Goal: Complete application form

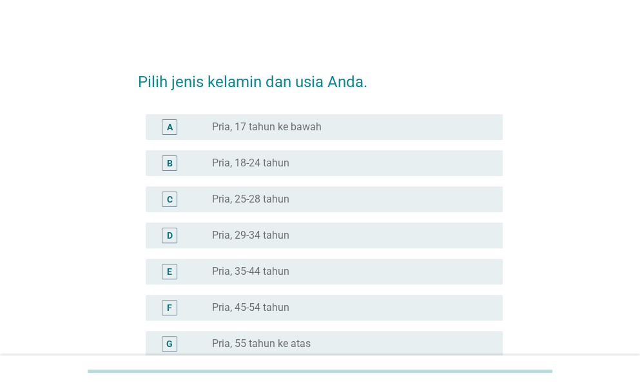
click at [596, 173] on div "Pilih jenis kelamin dan usia Anda. A radio_button_unchecked Pria, 17 tahun ke b…" at bounding box center [320, 372] width 578 height 650
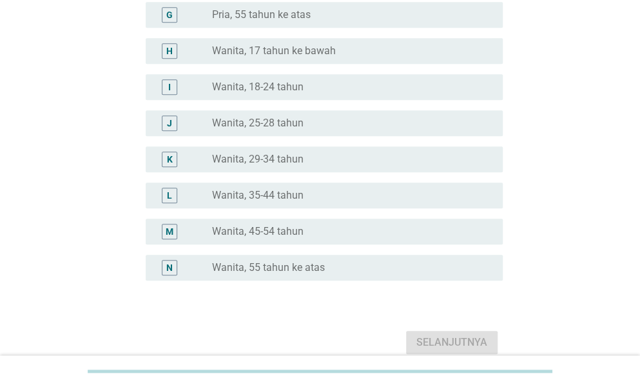
scroll to position [337, 0]
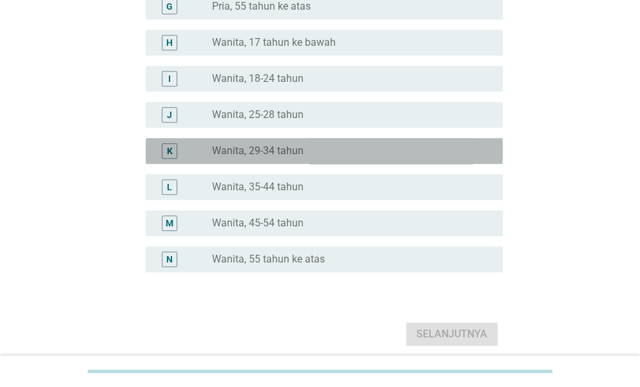
click at [346, 158] on div "K radio_button_unchecked Wanita, 29-34 tahun" at bounding box center [324, 151] width 357 height 26
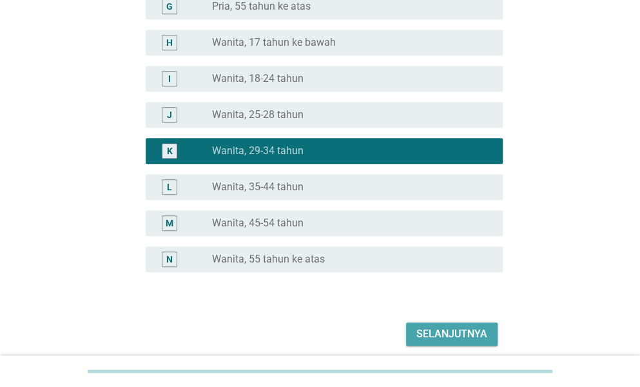
click at [485, 334] on div "Selanjutnya" at bounding box center [451, 333] width 71 height 15
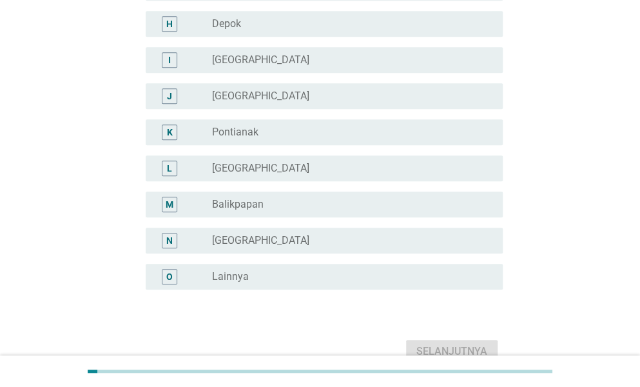
scroll to position [353, 0]
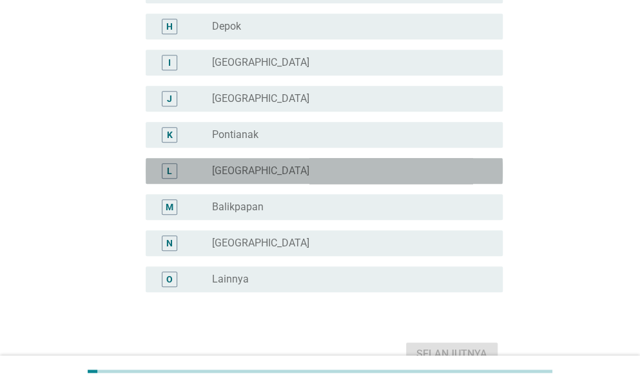
click at [387, 175] on div "radio_button_unchecked [GEOGRAPHIC_DATA]" at bounding box center [347, 170] width 270 height 13
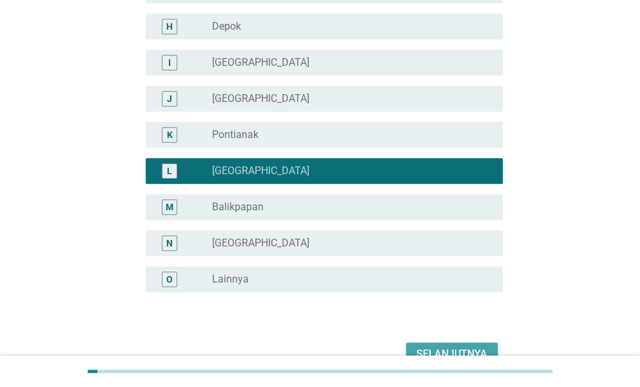
click at [450, 346] on div "Selanjutnya" at bounding box center [451, 353] width 71 height 15
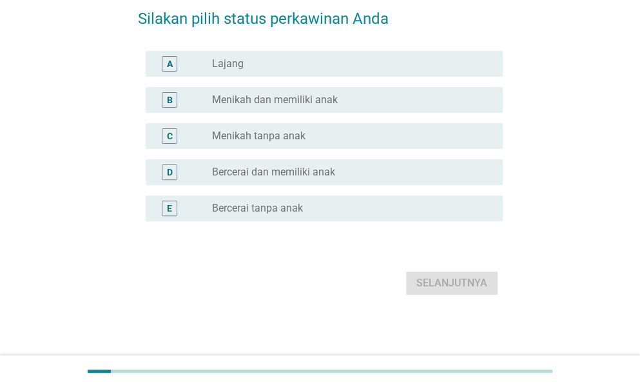
scroll to position [0, 0]
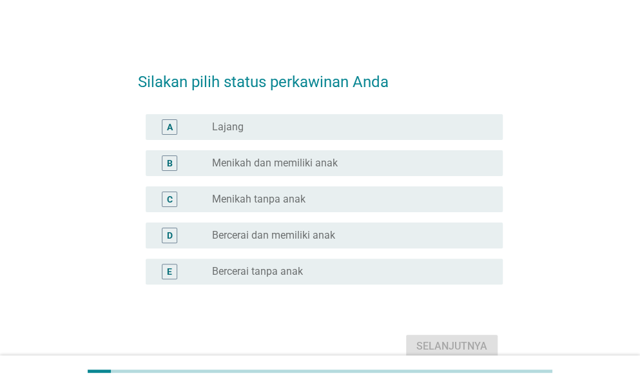
click at [602, 188] on div "Silakan pilih status perkawinan Anda A radio_button_unchecked Lajang B radio_bu…" at bounding box center [320, 209] width 578 height 325
click at [327, 162] on label "Menikah dan memiliki anak" at bounding box center [275, 163] width 126 height 13
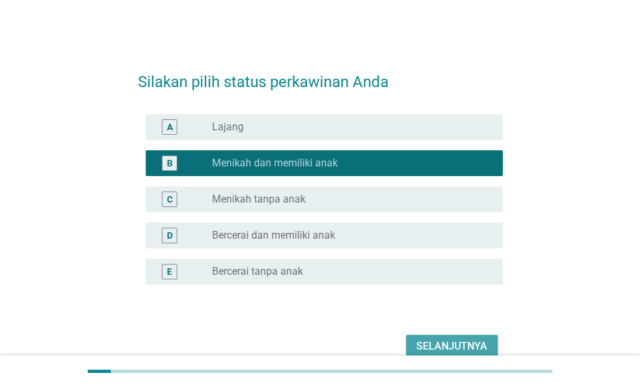
click at [443, 339] on div "Selanjutnya" at bounding box center [451, 345] width 71 height 15
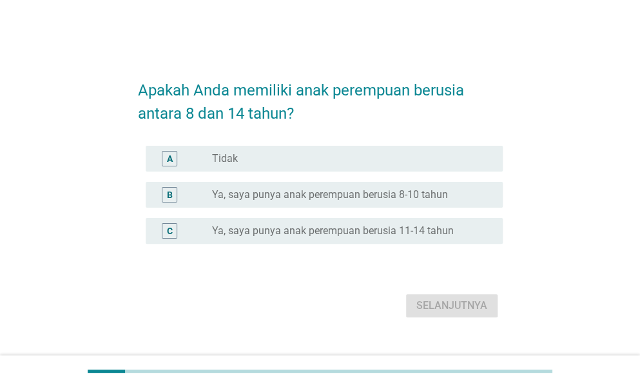
click at [558, 204] on div "Apakah Anda memiliki anak perempuan berusia antara 8 dan 14 tahun? A radio_butt…" at bounding box center [320, 193] width 578 height 276
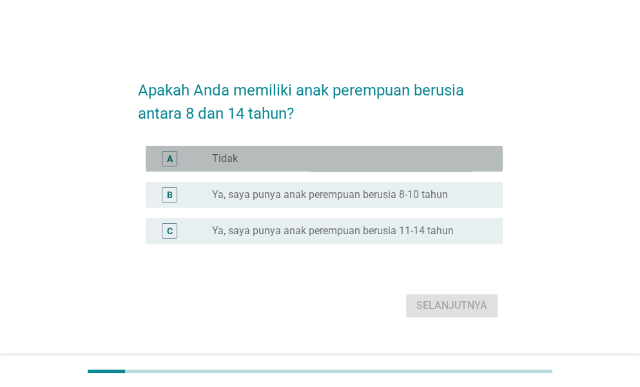
click at [415, 158] on div "radio_button_unchecked Tidak" at bounding box center [347, 158] width 270 height 13
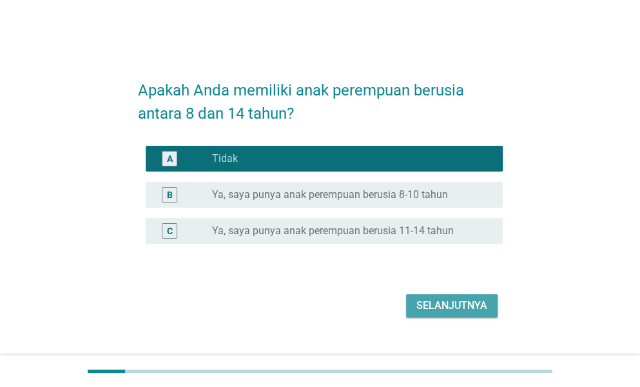
click at [473, 306] on div "Selanjutnya" at bounding box center [451, 305] width 71 height 15
